Goal: Task Accomplishment & Management: Complete application form

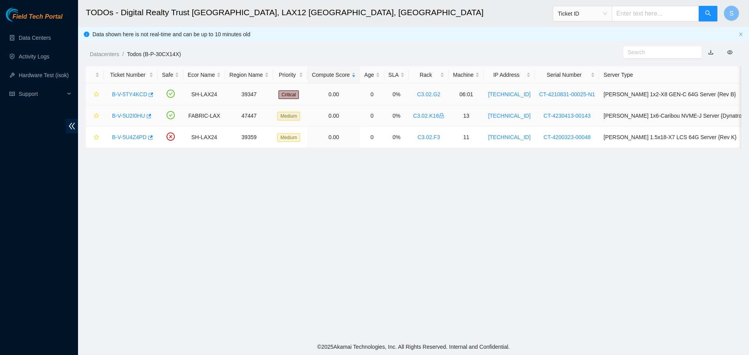
scroll to position [104, 0]
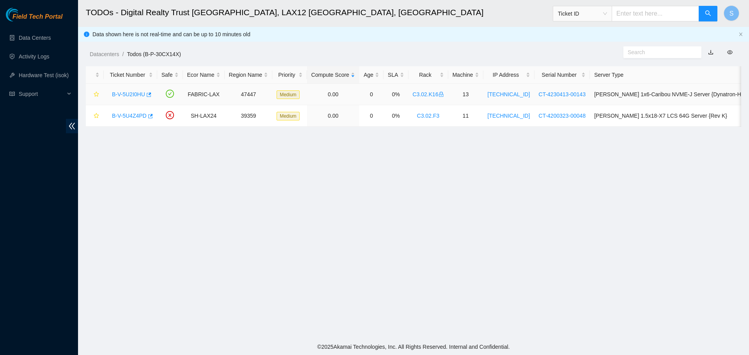
click at [127, 95] on link "B-V-5U2I0HU" at bounding box center [128, 94] width 33 height 6
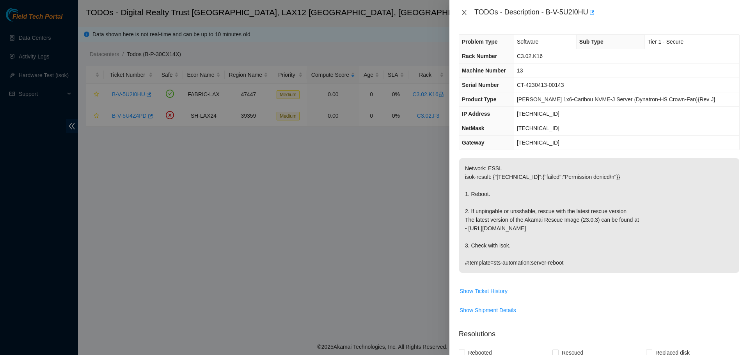
click at [459, 15] on button "Close" at bounding box center [464, 12] width 11 height 7
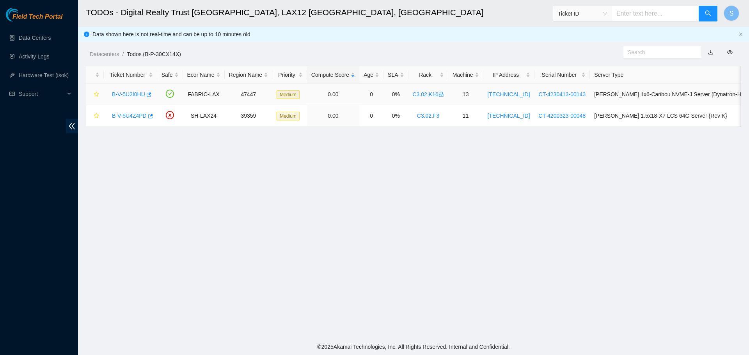
click at [125, 93] on link "B-V-5U2I0HU" at bounding box center [128, 94] width 33 height 6
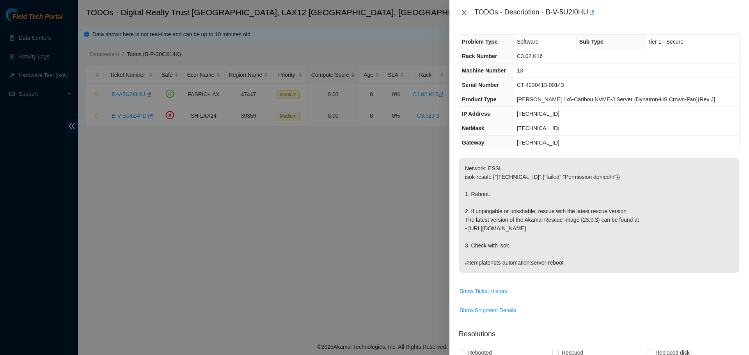
click at [466, 10] on icon "close" at bounding box center [464, 12] width 6 height 6
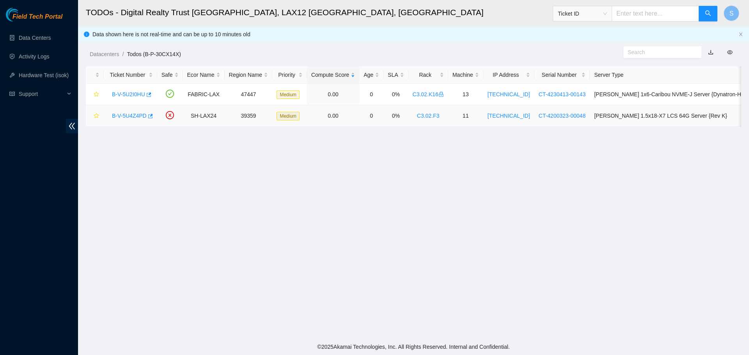
click at [129, 116] on link "B-V-5U4Z4PD" at bounding box center [129, 116] width 35 height 6
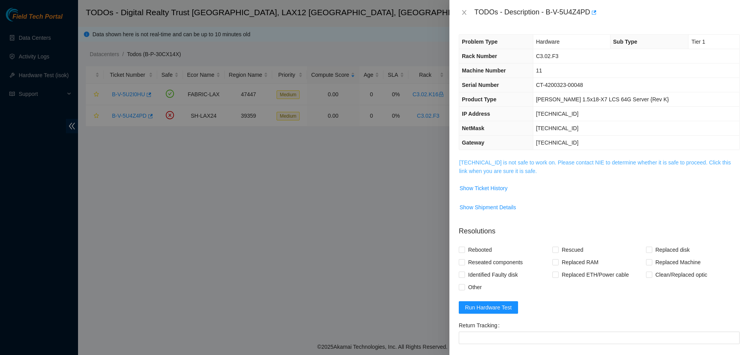
click at [548, 163] on link "184.28.73.14 is not safe to work on. Please contact NIE to determine whether it…" at bounding box center [594, 167] width 271 height 15
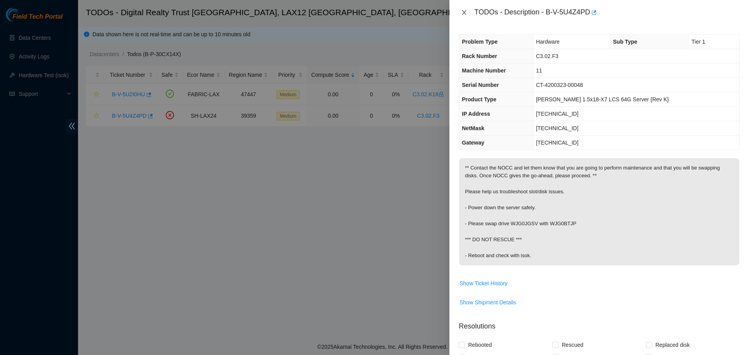
click at [465, 11] on icon "close" at bounding box center [464, 12] width 4 height 5
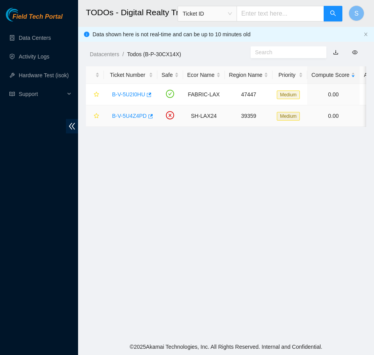
click at [141, 115] on link "B-V-5U4Z4PD" at bounding box center [129, 116] width 35 height 6
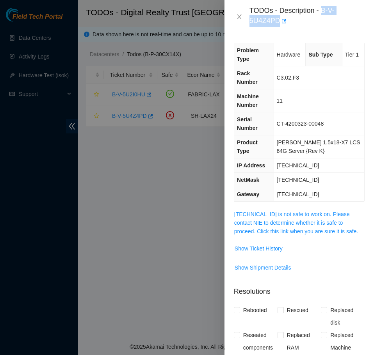
drag, startPoint x: 321, startPoint y: 11, endPoint x: 278, endPoint y: 24, distance: 45.3
click at [278, 24] on div "TODOs - Description - B-V-5U4Z4PD" at bounding box center [306, 16] width 115 height 21
copy div "B-V-5U4Z4PD"
click at [306, 211] on link "184.28.73.14 is not safe to work on. Please contact NIE to determine whether it…" at bounding box center [296, 222] width 124 height 23
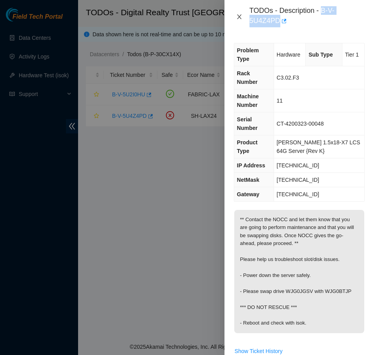
click at [239, 16] on icon "close" at bounding box center [239, 17] width 6 height 6
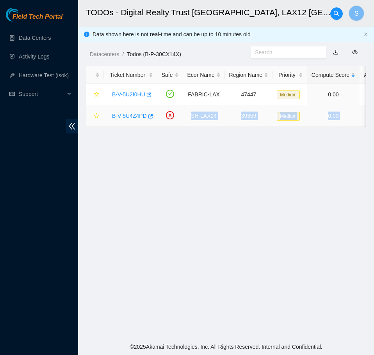
scroll to position [0, 382]
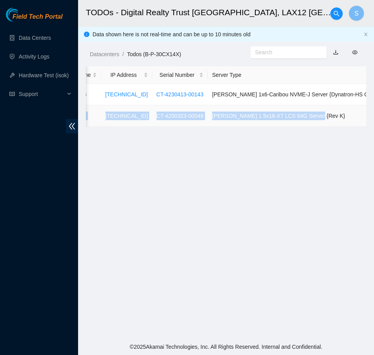
drag, startPoint x: 186, startPoint y: 117, endPoint x: 351, endPoint y: 118, distance: 164.6
click at [351, 118] on tr "B-V-5U4Z4PD SH-LAX24 39359 Medium 0.00 0 0% C3.02.F3 11 184.28.73.14 CT-4200323…" at bounding box center [59, 115] width 711 height 21
copy tr "SH-LAX24 39359 Medium 0.00 0 0% C3.02.F3 11 184.28.73.14 CT-4200323-00048 Ciara…"
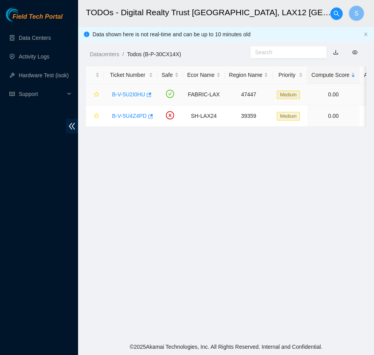
click at [143, 89] on div "B-V-5U2I0HU" at bounding box center [130, 94] width 45 height 12
click at [139, 92] on link "B-V-5U2I0HU" at bounding box center [128, 94] width 33 height 6
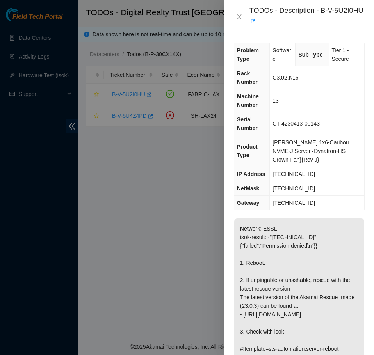
click at [228, 20] on div "TODOs - Description - B-V-5U2I0HU" at bounding box center [298, 17] width 149 height 34
click at [236, 16] on icon "close" at bounding box center [239, 17] width 6 height 6
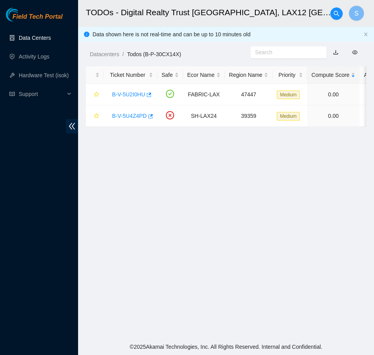
click at [47, 41] on link "Data Centers" at bounding box center [35, 38] width 32 height 6
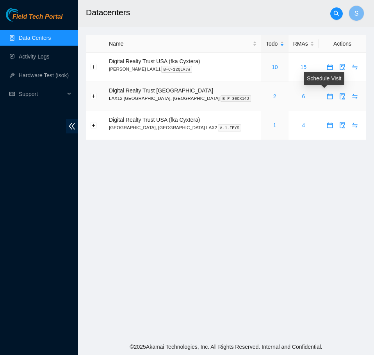
click at [326, 97] on icon "calendar" at bounding box center [329, 96] width 6 height 6
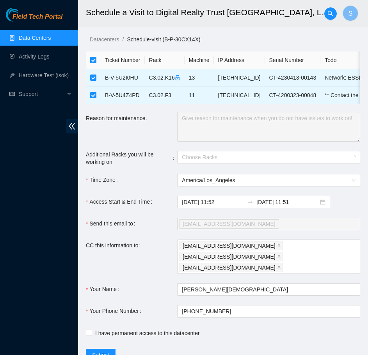
click at [97, 60] on th at bounding box center [93, 60] width 15 height 18
click at [94, 61] on input "checkbox" at bounding box center [93, 60] width 6 height 6
checkbox input "false"
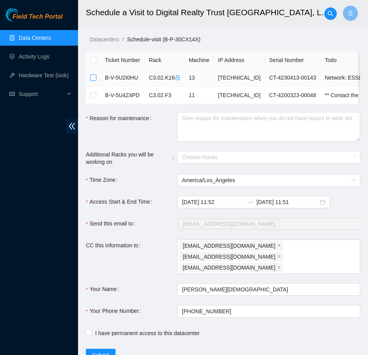
click at [95, 78] on input "checkbox" at bounding box center [93, 77] width 6 height 6
checkbox input "true"
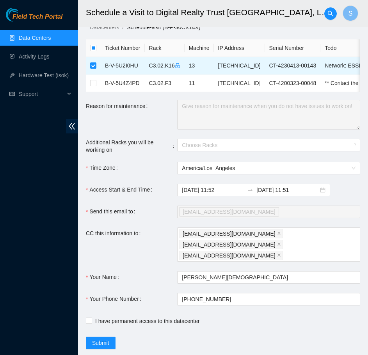
scroll to position [27, 0]
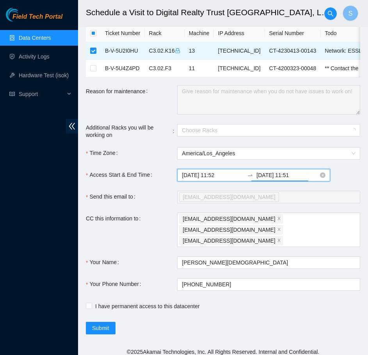
click at [297, 179] on input "2025-08-20 11:51" at bounding box center [287, 175] width 62 height 9
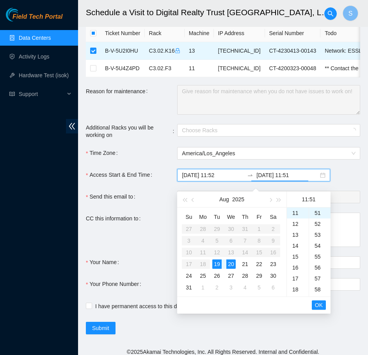
checkbox input "true"
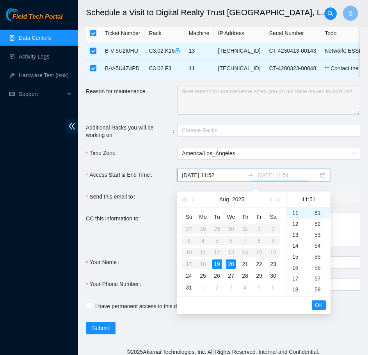
click at [218, 266] on div "19" at bounding box center [216, 263] width 9 height 9
click at [297, 269] on div "16" at bounding box center [298, 267] width 22 height 11
click at [319, 218] on div "30" at bounding box center [319, 217] width 21 height 11
type input "2025-08-19 16:30"
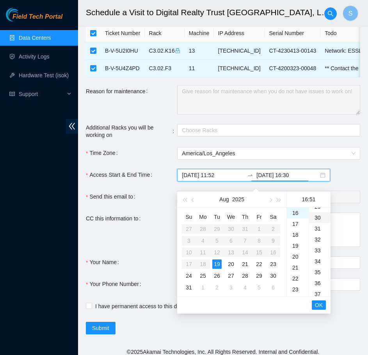
scroll to position [328, 0]
click at [321, 303] on span "OK" at bounding box center [319, 305] width 8 height 9
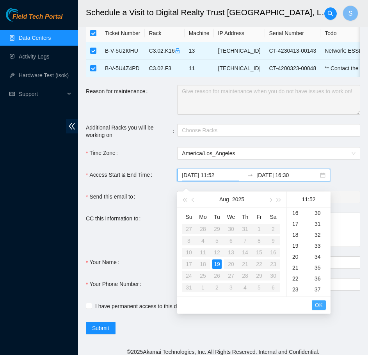
scroll to position [568, 0]
click at [321, 303] on span "OK" at bounding box center [319, 305] width 8 height 9
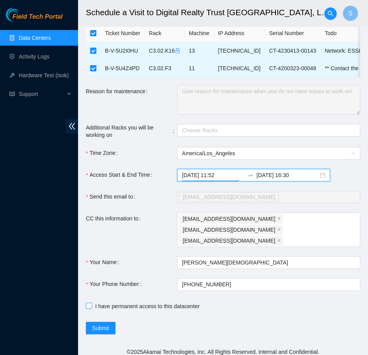
click at [88, 303] on input "I have permanent access to this datacenter" at bounding box center [88, 305] width 5 height 5
checkbox input "true"
click at [94, 35] on input "checkbox" at bounding box center [93, 33] width 6 height 6
checkbox input "false"
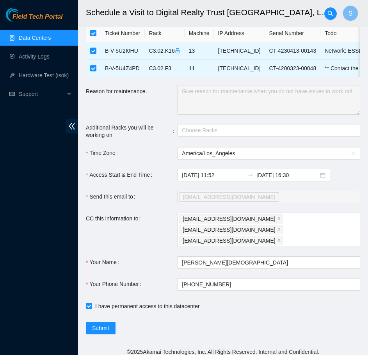
checkbox input "false"
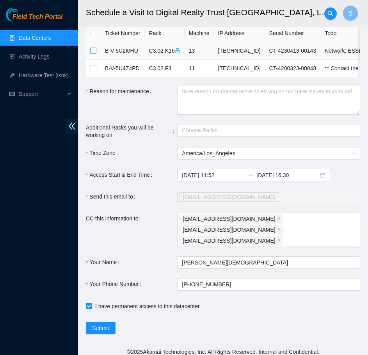
click at [91, 50] on input "checkbox" at bounding box center [93, 51] width 6 height 6
checkbox input "true"
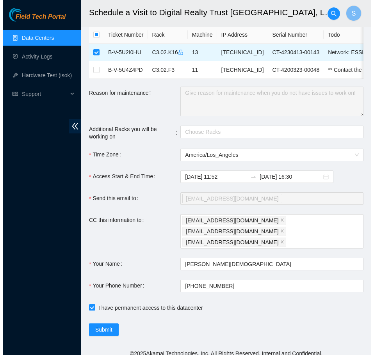
scroll to position [27, 0]
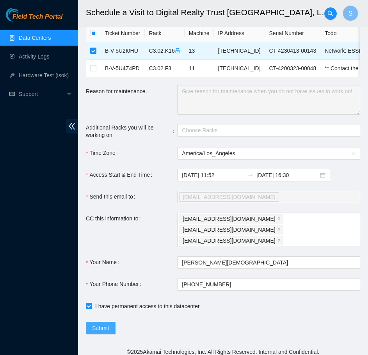
click at [103, 324] on span "Submit" at bounding box center [100, 328] width 17 height 9
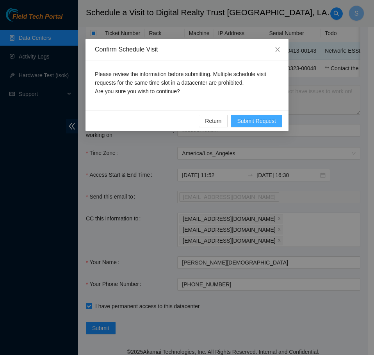
click at [257, 115] on button "Submit Request" at bounding box center [255, 121] width 51 height 12
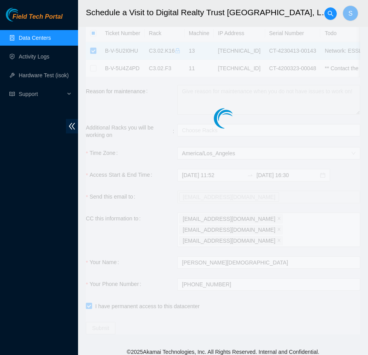
type input "2025-08-19 11:53"
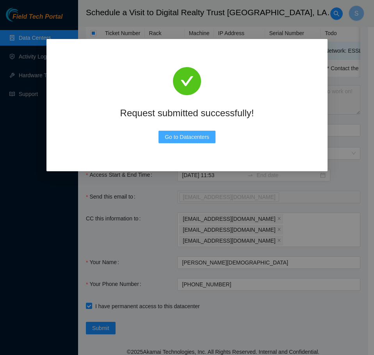
click at [196, 135] on span "Go to Datacenters" at bounding box center [187, 137] width 44 height 9
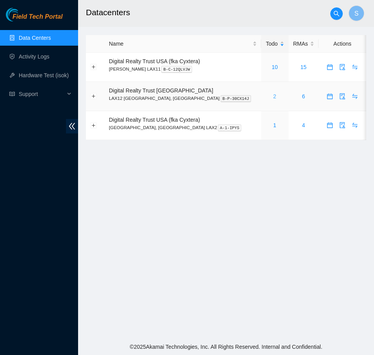
click at [273, 96] on link "2" at bounding box center [274, 96] width 3 height 6
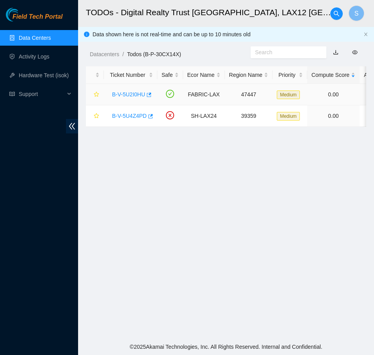
click at [128, 94] on link "B-V-5U2I0HU" at bounding box center [128, 94] width 33 height 6
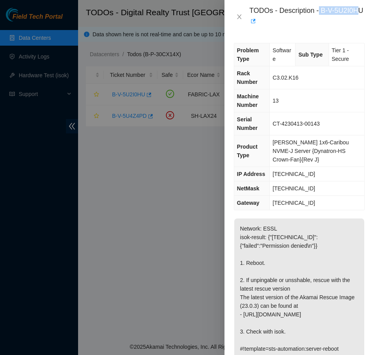
drag, startPoint x: 319, startPoint y: 11, endPoint x: 273, endPoint y: 25, distance: 48.5
click at [273, 25] on div "TODOs - Description - B-V-5U2I0HU" at bounding box center [306, 16] width 115 height 21
click at [316, 21] on div "TODOs - Description - B-V-5U2I0HU" at bounding box center [306, 16] width 115 height 21
drag, startPoint x: 322, startPoint y: 12, endPoint x: 278, endPoint y: 21, distance: 44.8
click at [278, 21] on div "TODOs - Description - B-V-5U2I0HU" at bounding box center [306, 16] width 115 height 21
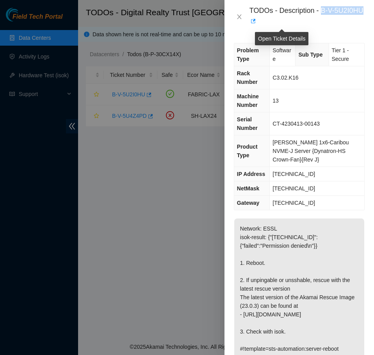
copy div "B-V-5U2I0HU"
click at [239, 15] on icon "close" at bounding box center [239, 17] width 6 height 6
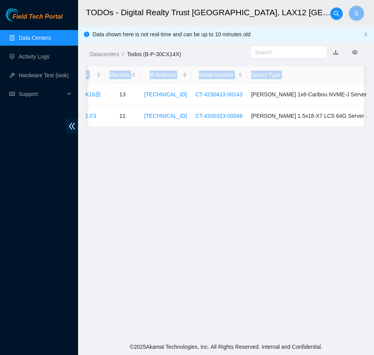
scroll to position [0, 382]
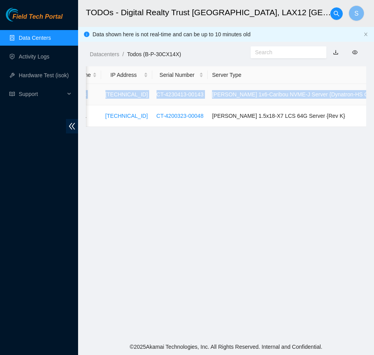
drag, startPoint x: 185, startPoint y: 94, endPoint x: 365, endPoint y: 97, distance: 179.8
click at [365, 97] on tr "B-V-5U2I0HU FABRIC-LAX 47447 Medium 0.00 0 0% C3.02.K16 13 23.220.165.240 CT-42…" at bounding box center [59, 94] width 711 height 21
copy tr "FABRIC-LAX 47447 Medium 0.00 0 0% C3.02.K16 13 23.220.165.240 CT-4230413-00143 …"
